Goal: Navigation & Orientation: Find specific page/section

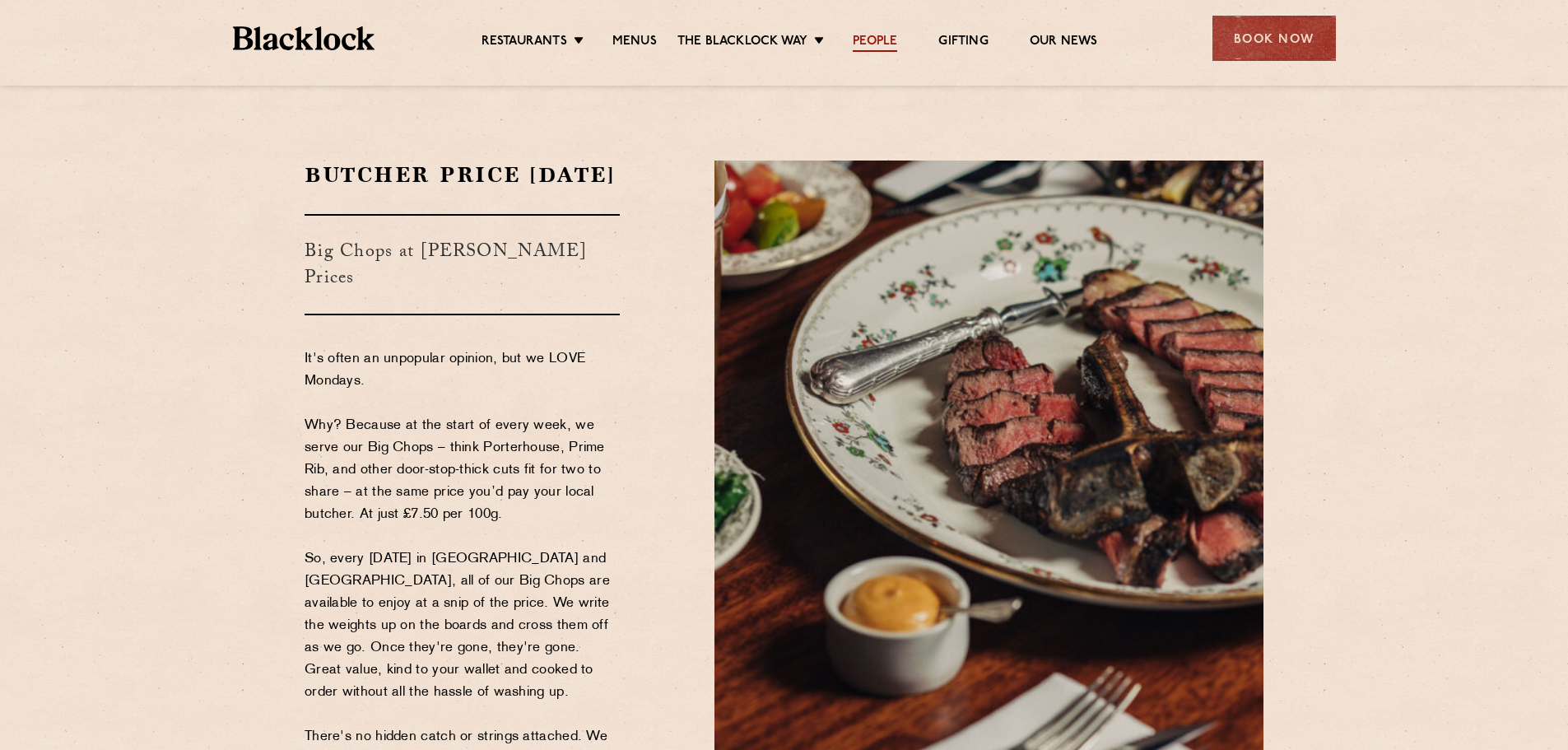
click at [864, 34] on link "People" at bounding box center [874, 43] width 45 height 18
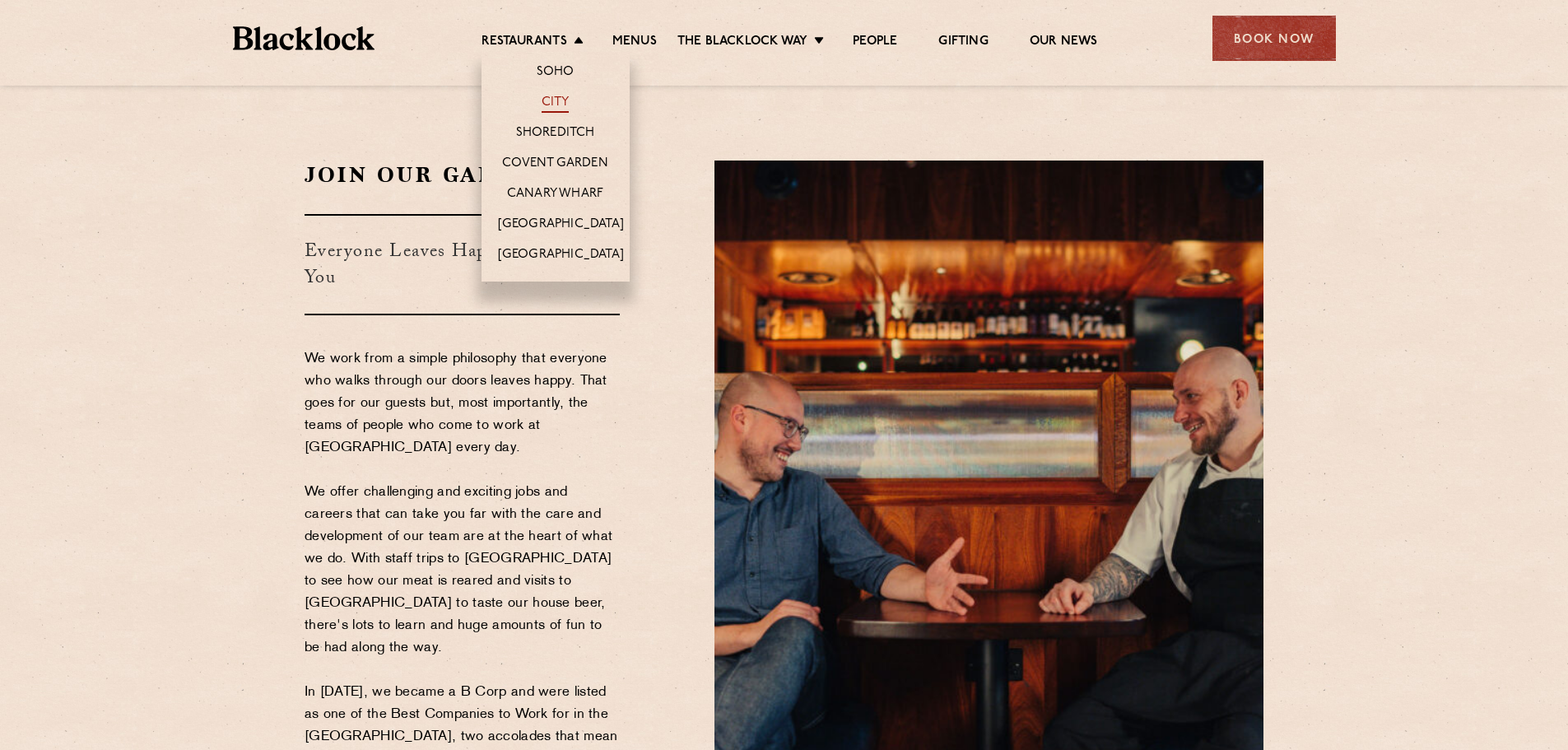
click at [558, 98] on link "City" at bounding box center [556, 103] width 28 height 18
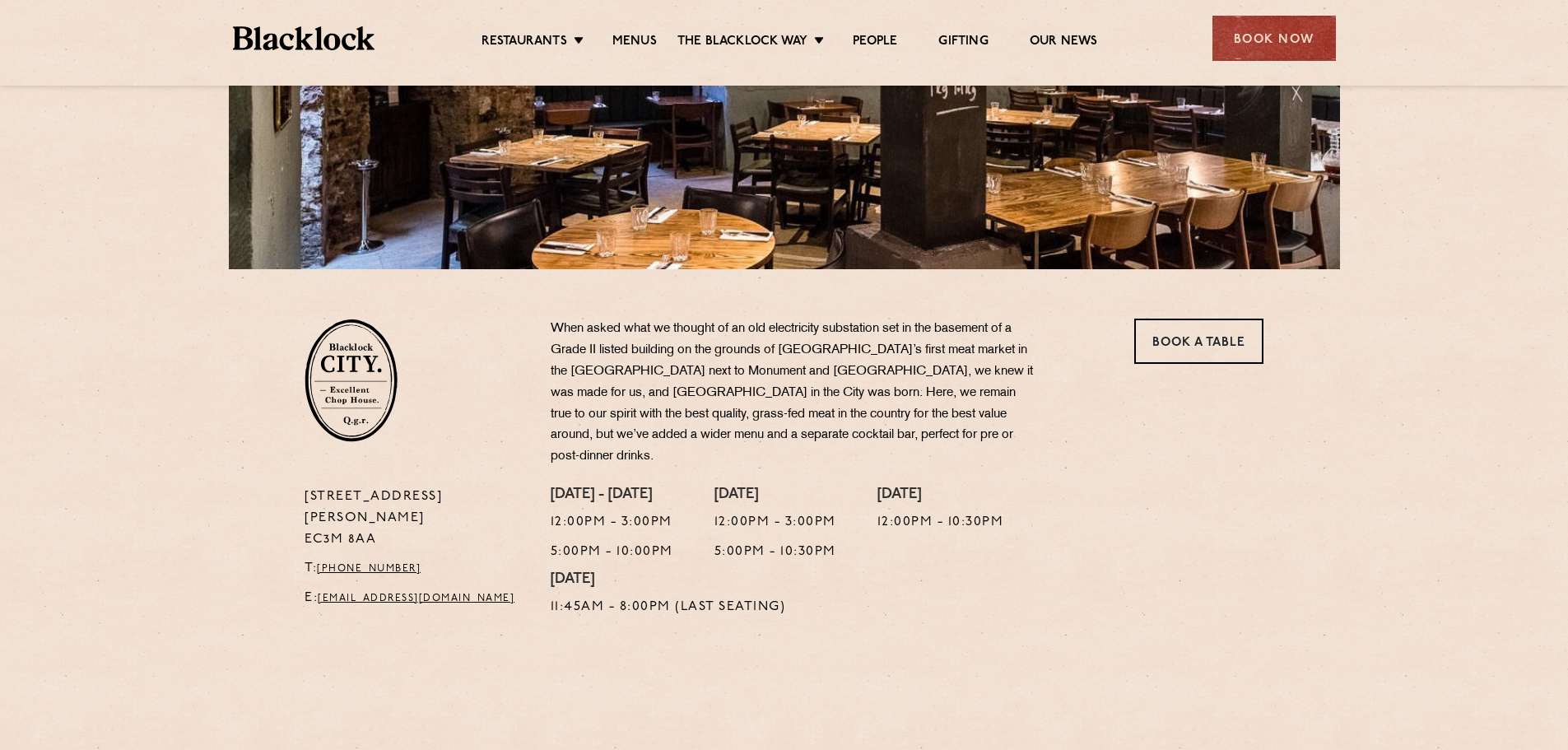
scroll to position [329, 0]
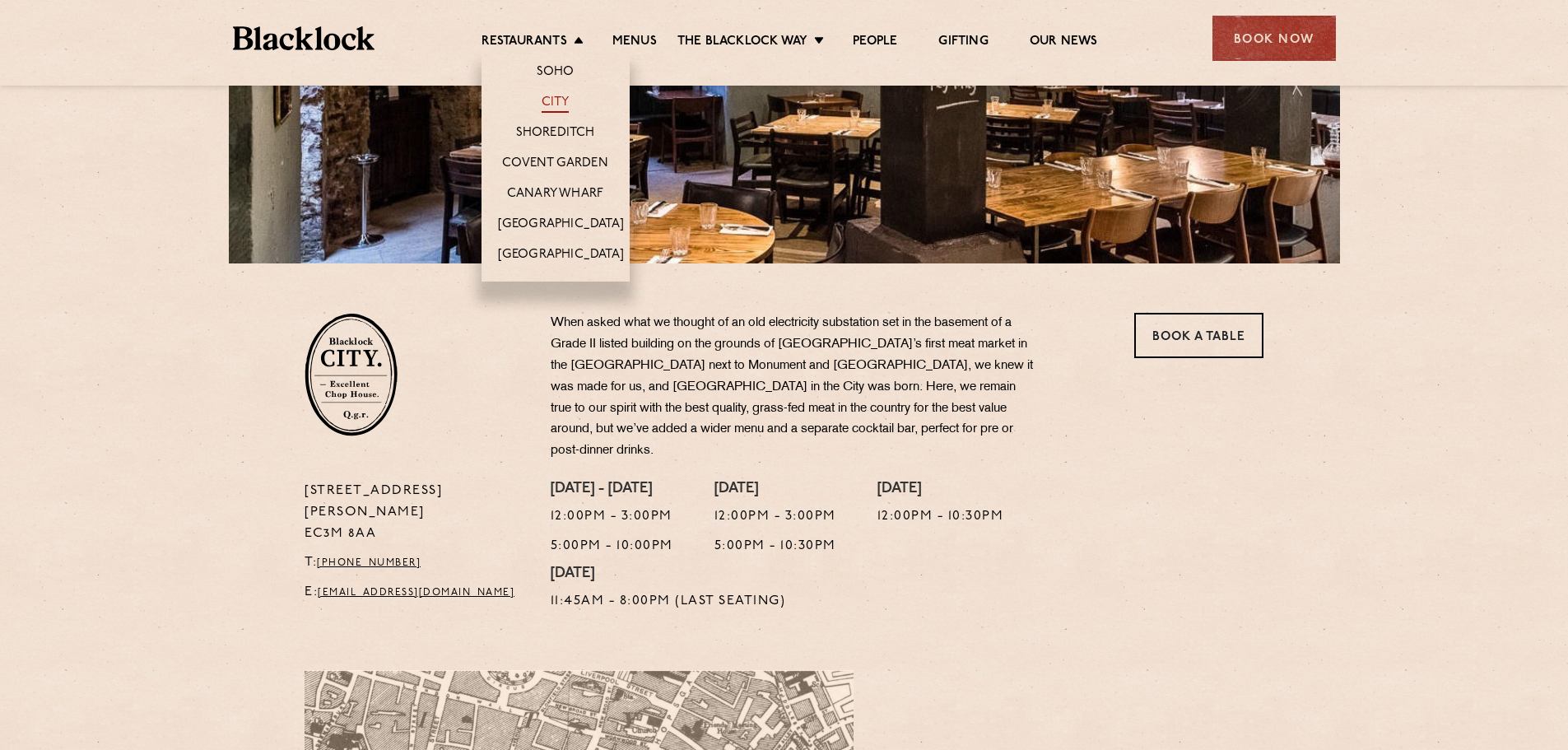
click at [557, 98] on link "City" at bounding box center [556, 103] width 28 height 18
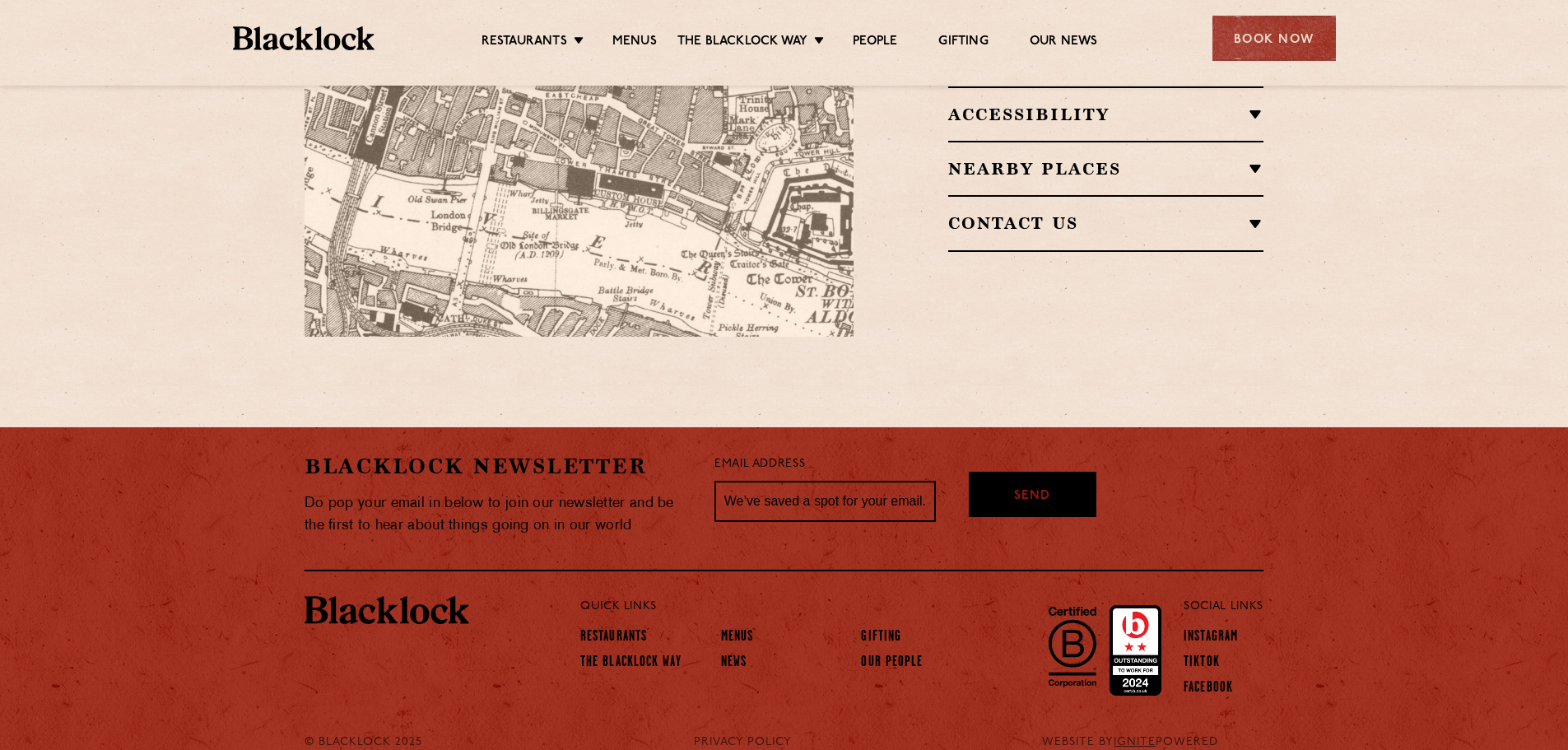
scroll to position [1242, 0]
